Goal: Communication & Community: Answer question/provide support

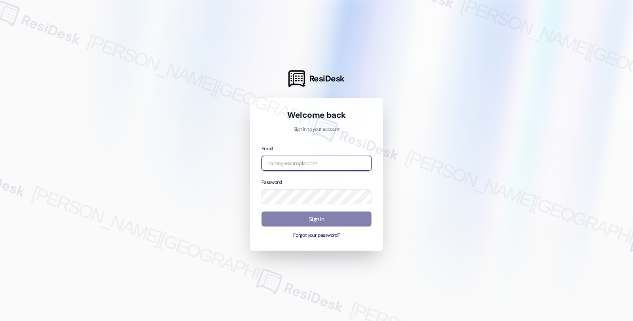
click at [303, 163] on input "email" at bounding box center [317, 163] width 110 height 15
click at [327, 162] on input "email" at bounding box center [317, 163] width 110 height 15
type input "automated-surveys-balfour_beatty_communities-fides.[PERSON_NAME]@balfour_beatty…"
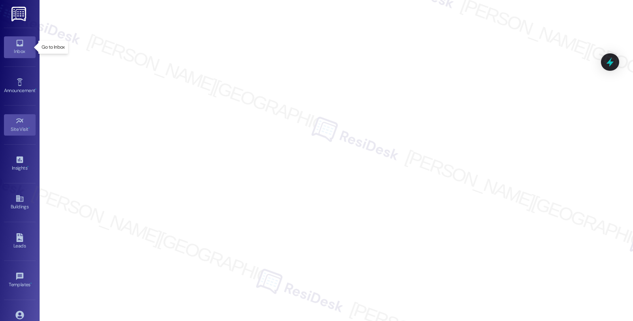
click at [14, 49] on div "Inbox" at bounding box center [20, 52] width 40 height 8
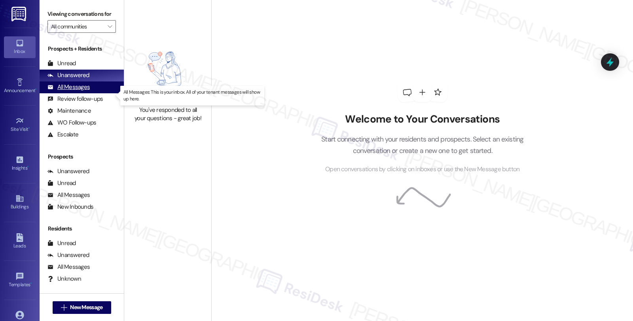
click at [89, 93] on div "All Messages (undefined)" at bounding box center [82, 88] width 84 height 12
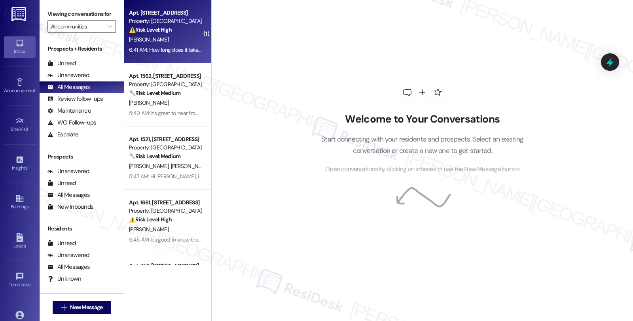
click at [179, 45] on div "6:41 AM: How long does it take for them to call I think it's been over a week s…" at bounding box center [165, 50] width 75 height 10
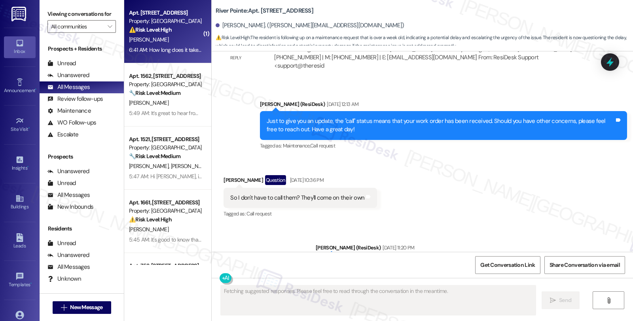
scroll to position [763, 0]
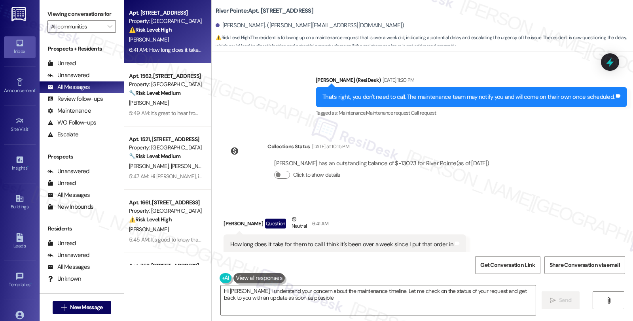
type textarea "Hi [PERSON_NAME], I understand your concern about the maintenance timeline. Let…"
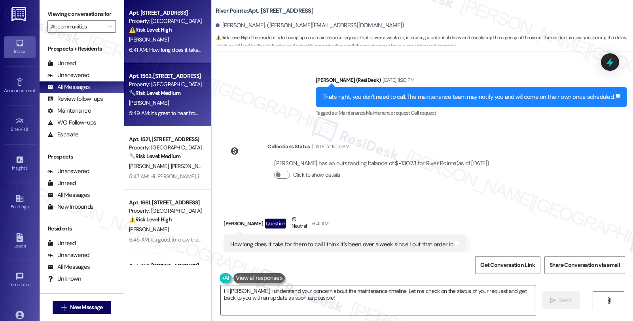
click at [165, 89] on strong "🔧 Risk Level: Medium" at bounding box center [154, 92] width 51 height 7
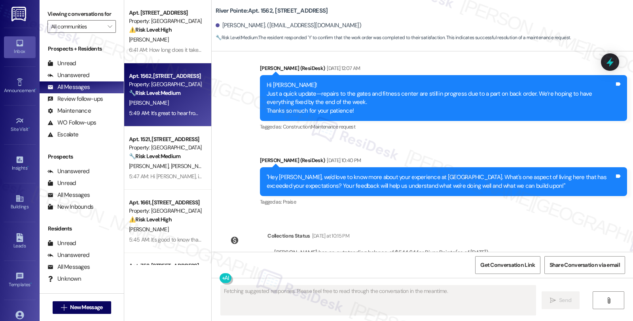
scroll to position [2503, 0]
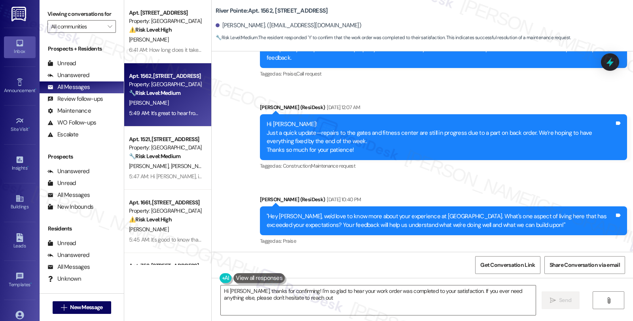
type textarea "Hi [PERSON_NAME], thanks for confirming! I'm so glad to hear your work order wa…"
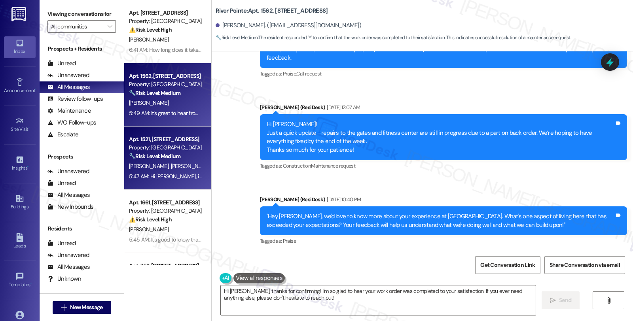
click at [164, 146] on div "Property: [GEOGRAPHIC_DATA]" at bounding box center [165, 148] width 73 height 8
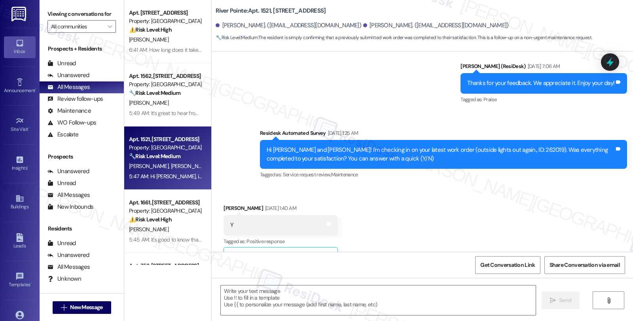
type textarea "Fetching suggested responses. Please feel free to read through the conversation…"
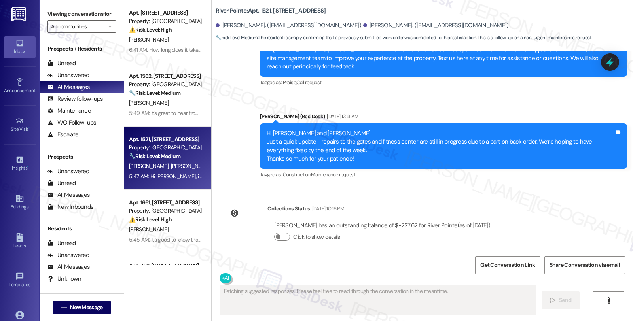
scroll to position [2009, 0]
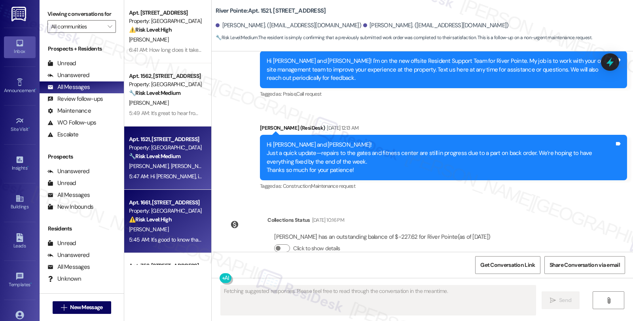
click at [162, 202] on div "Apt. 1661, [STREET_ADDRESS]" at bounding box center [165, 203] width 73 height 8
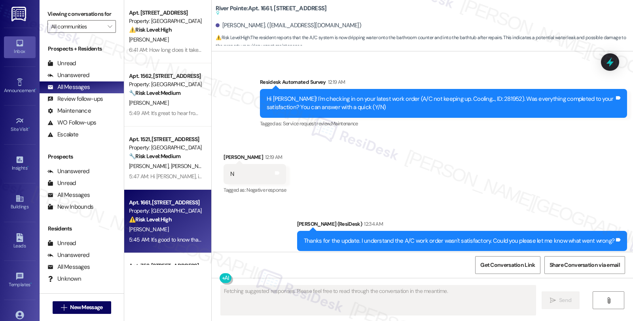
scroll to position [2676, 0]
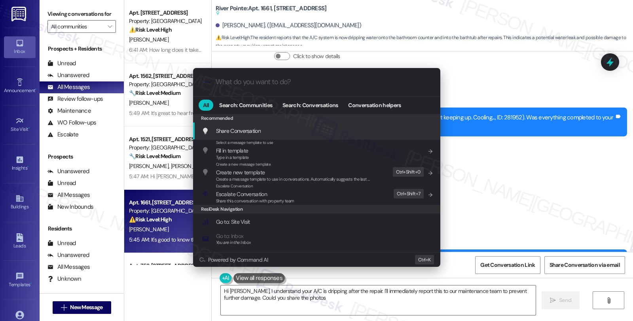
type textarea "Hi [PERSON_NAME], I understand your A/C is dripping after the repair. I'll imme…"
type input "mo"
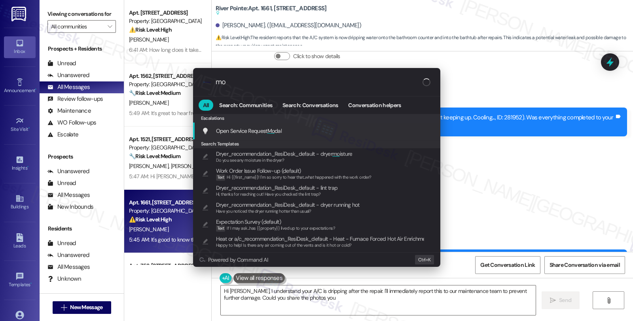
type textarea "Hi [PERSON_NAME], I understand your A/C is dripping after the repair. I'll imme…"
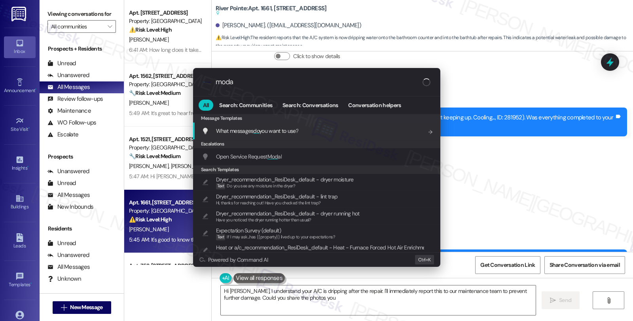
type input "modal"
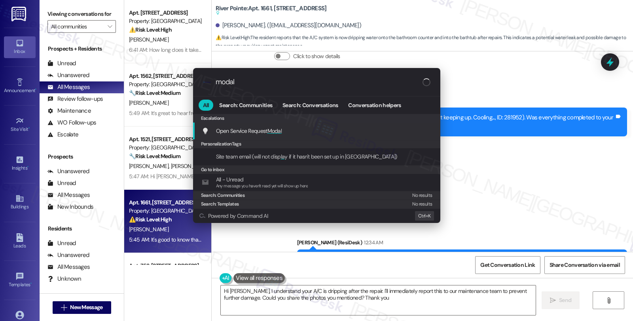
type textarea "Hi [PERSON_NAME], I understand your A/C is dripping after the repair. I'll imme…"
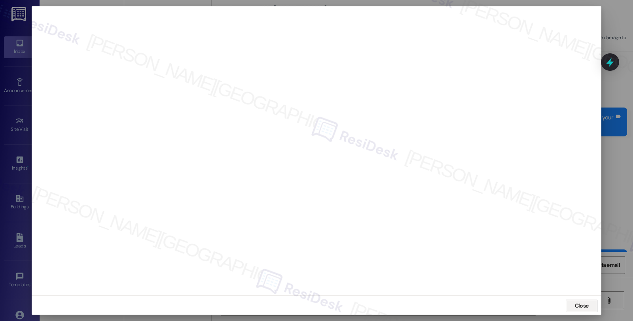
click at [581, 304] on span "Close" at bounding box center [582, 306] width 14 height 8
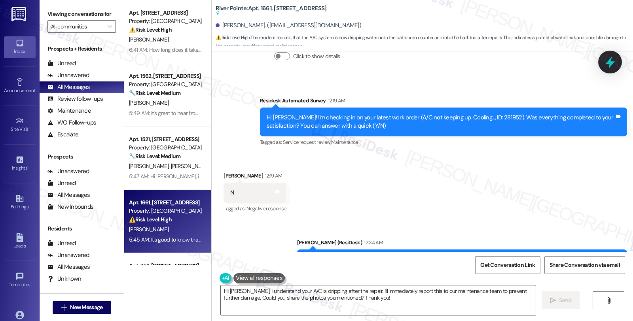
click at [611, 62] on icon at bounding box center [611, 62] width 10 height 12
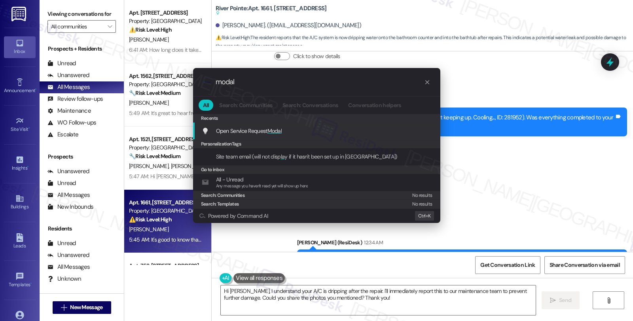
type input "modal"
click at [251, 130] on span "Open Service Request Modal" at bounding box center [249, 130] width 66 height 7
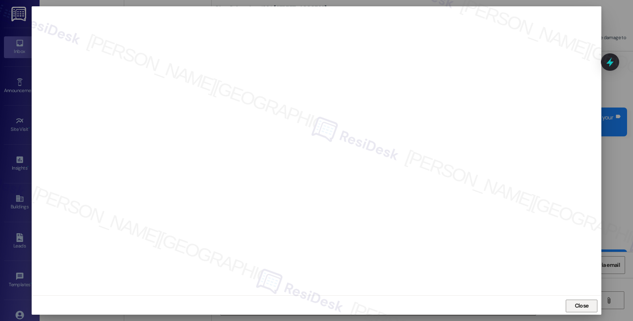
click at [584, 304] on span "Close" at bounding box center [582, 306] width 14 height 8
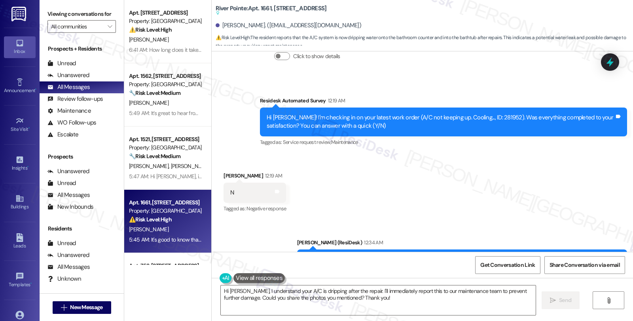
click at [579, 196] on div "Received via SMS [PERSON_NAME] 12:19 AM N Tags and notes Tagged as: Negative re…" at bounding box center [423, 187] width 422 height 67
